Goal: Use online tool/utility: Utilize a website feature to perform a specific function

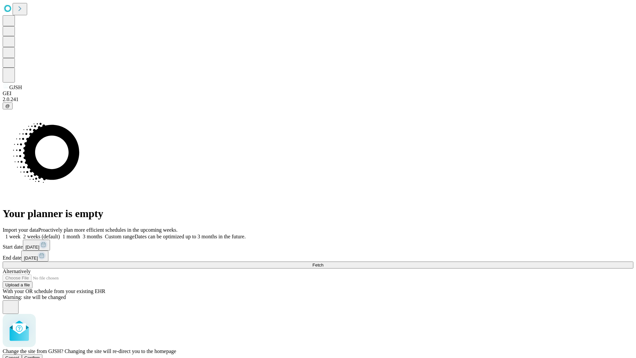
click at [40, 355] on span "Confirm" at bounding box center [33, 357] width 16 height 5
click at [21, 234] on label "1 week" at bounding box center [12, 237] width 18 height 6
click at [323, 263] on span "Fetch" at bounding box center [318, 265] width 11 height 5
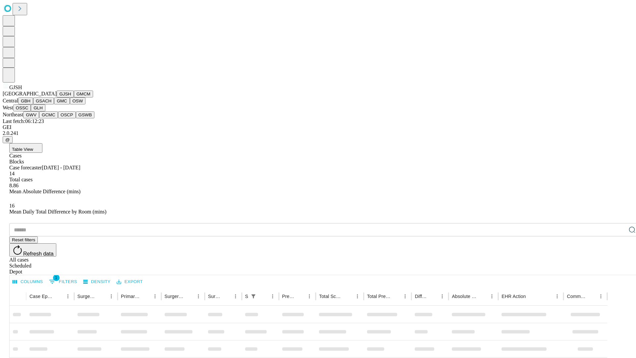
click at [74, 97] on button "GMCM" at bounding box center [83, 93] width 19 height 7
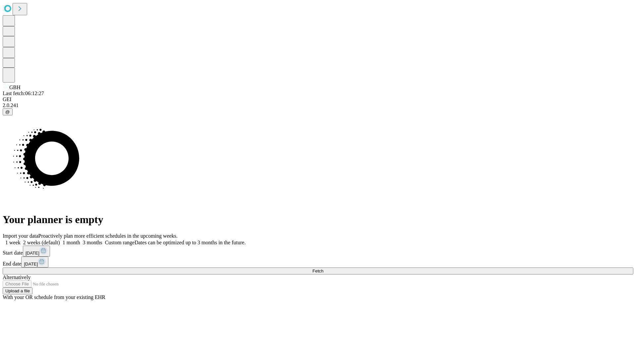
click at [21, 240] on label "1 week" at bounding box center [12, 243] width 18 height 6
click at [323, 268] on span "Fetch" at bounding box center [318, 270] width 11 height 5
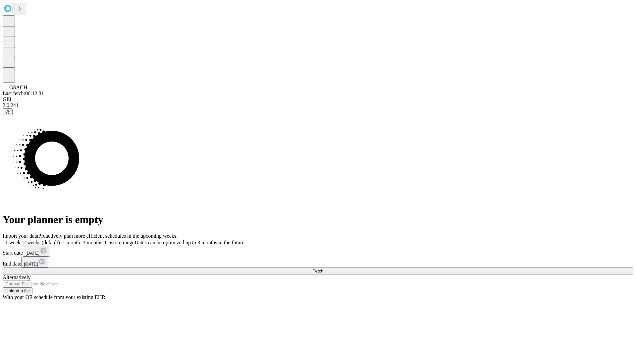
click at [21, 240] on label "1 week" at bounding box center [12, 243] width 18 height 6
click at [323, 268] on span "Fetch" at bounding box center [318, 270] width 11 height 5
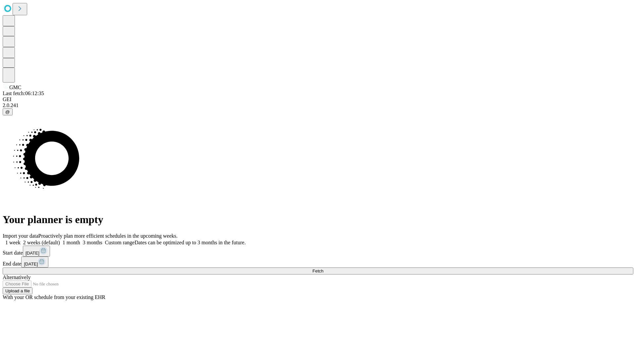
click at [21, 240] on label "1 week" at bounding box center [12, 243] width 18 height 6
click at [323, 268] on span "Fetch" at bounding box center [318, 270] width 11 height 5
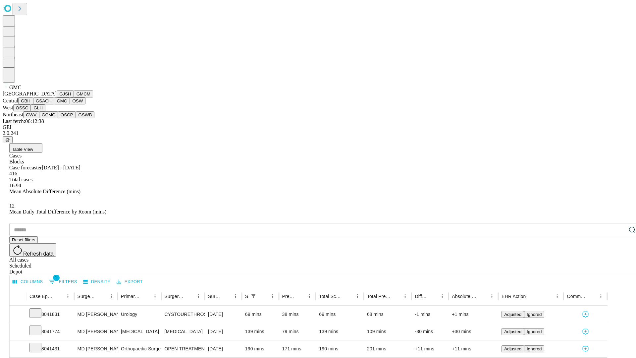
click at [70, 104] on button "OSW" at bounding box center [78, 100] width 16 height 7
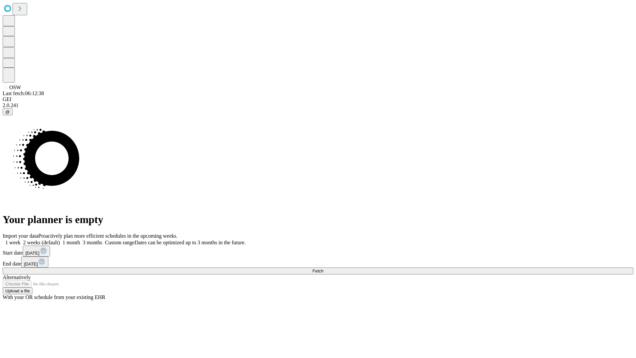
click at [323, 268] on span "Fetch" at bounding box center [318, 270] width 11 height 5
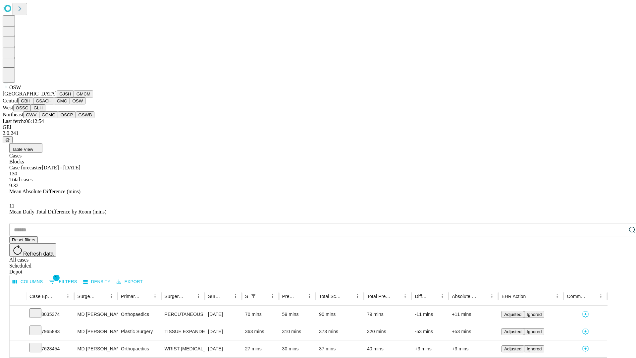
click at [31, 111] on button "OSSC" at bounding box center [22, 107] width 18 height 7
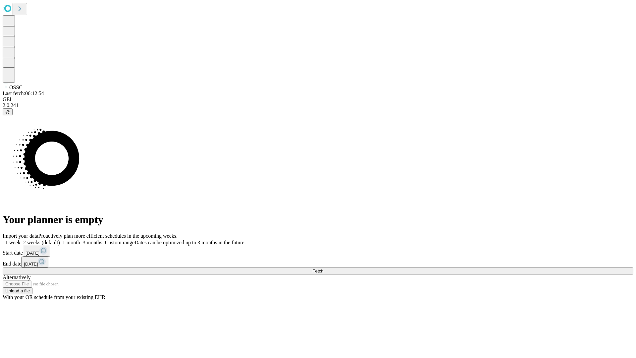
click at [21, 240] on label "1 week" at bounding box center [12, 243] width 18 height 6
click at [323, 268] on span "Fetch" at bounding box center [318, 270] width 11 height 5
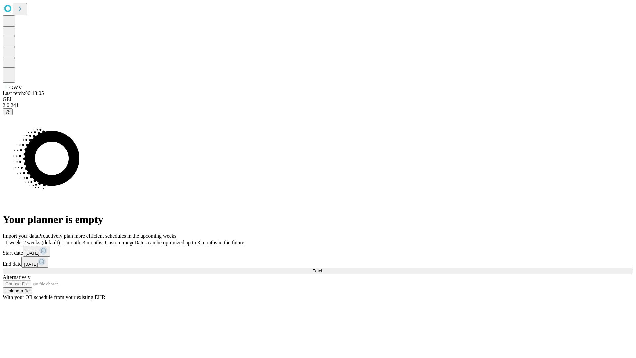
click at [21, 240] on label "1 week" at bounding box center [12, 243] width 18 height 6
click at [323, 268] on span "Fetch" at bounding box center [318, 270] width 11 height 5
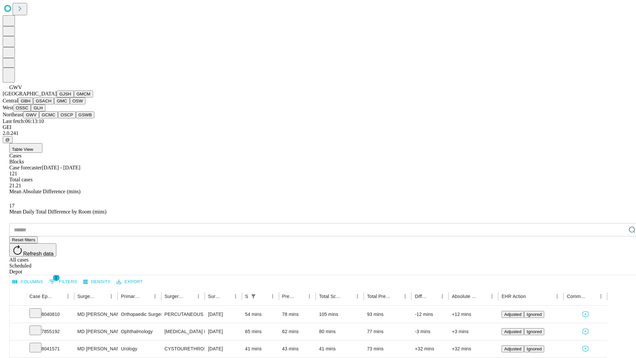
click at [51, 118] on button "GCMC" at bounding box center [48, 114] width 19 height 7
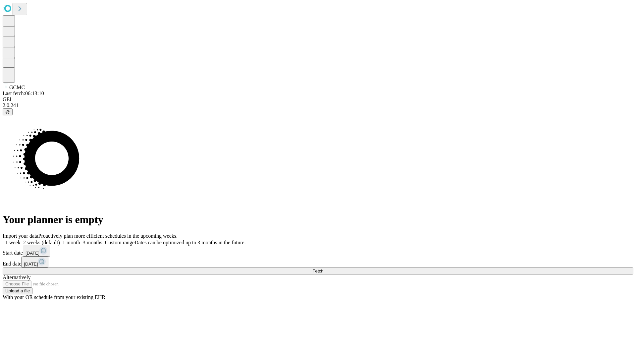
click at [21, 240] on label "1 week" at bounding box center [12, 243] width 18 height 6
click at [323, 268] on span "Fetch" at bounding box center [318, 270] width 11 height 5
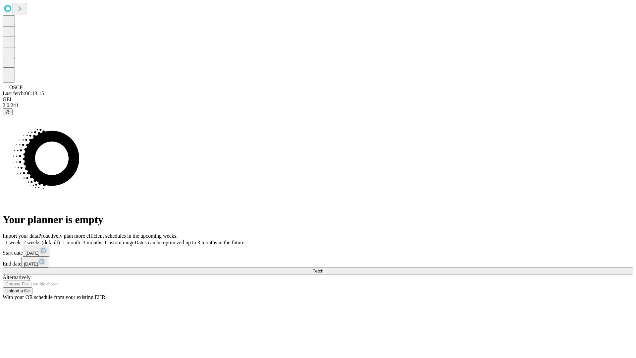
click at [323, 268] on span "Fetch" at bounding box center [318, 270] width 11 height 5
